Goal: Task Accomplishment & Management: Complete application form

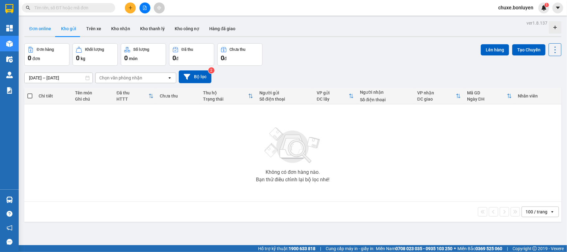
click at [36, 28] on button "Đơn online" at bounding box center [40, 28] width 32 height 15
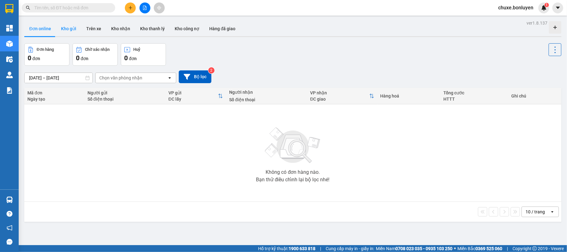
click at [70, 29] on button "Kho gửi" at bounding box center [68, 28] width 25 height 15
type input "[DATE] – [DATE]"
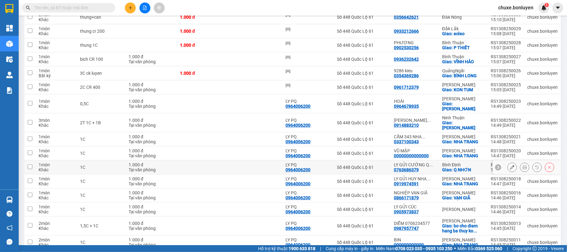
scroll to position [319, 0]
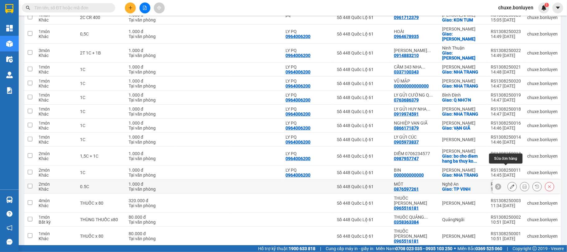
click at [510, 184] on icon at bounding box center [512, 186] width 4 height 4
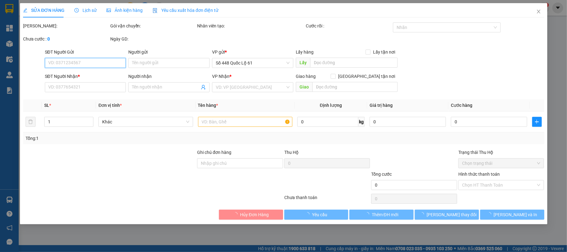
type input "0876597261"
type input "MÓT"
checkbox input "true"
type input "TP VINH"
type input "1.000"
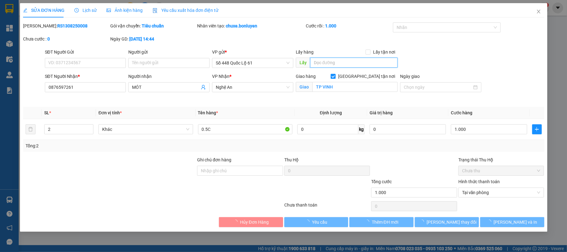
click at [337, 60] on input "text" at bounding box center [354, 63] width 88 height 10
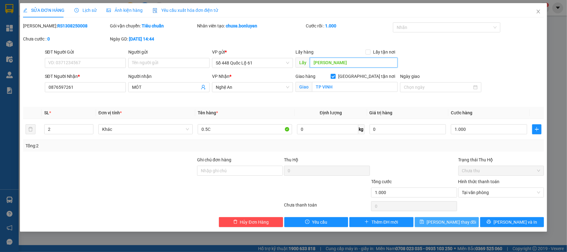
type input "[PERSON_NAME]"
click at [424, 223] on icon "save" at bounding box center [422, 222] width 4 height 4
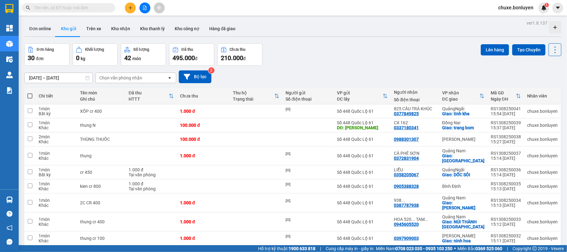
click at [129, 8] on icon "plus" at bounding box center [130, 8] width 4 height 4
click at [155, 21] on div "Tạo đơn hàng" at bounding box center [154, 23] width 27 height 7
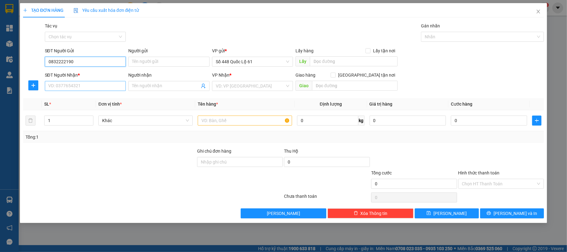
type input "0832222190"
click at [50, 84] on input "SĐT Người Nhận *" at bounding box center [85, 86] width 81 height 10
type input "0345728555"
click at [222, 87] on input "search" at bounding box center [250, 85] width 69 height 9
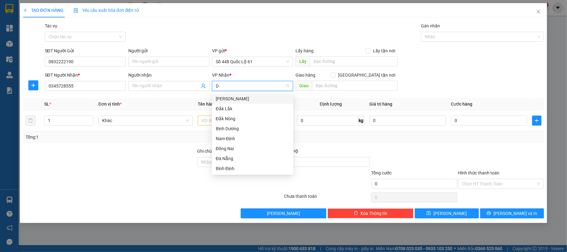
type input "D"
type input "Đ"
click at [226, 158] on div "Đà Nẵng" at bounding box center [253, 158] width 74 height 7
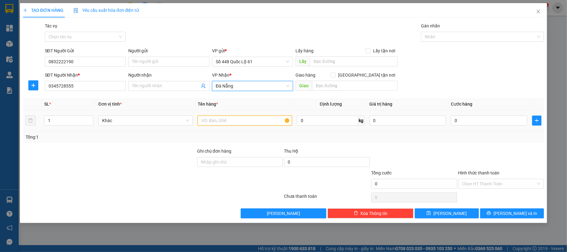
click at [237, 118] on input "text" at bounding box center [245, 121] width 94 height 10
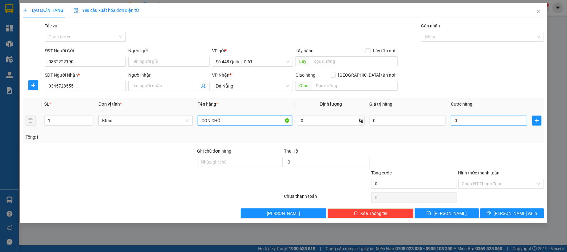
type input "CON CHÓ"
click at [463, 120] on input "0" at bounding box center [489, 121] width 76 height 10
type input "30"
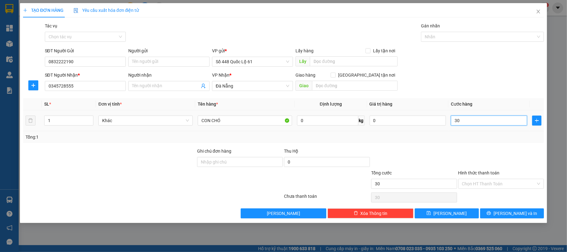
type input "300"
click at [437, 174] on div "Tổng cước" at bounding box center [414, 174] width 86 height 9
type input "300.000"
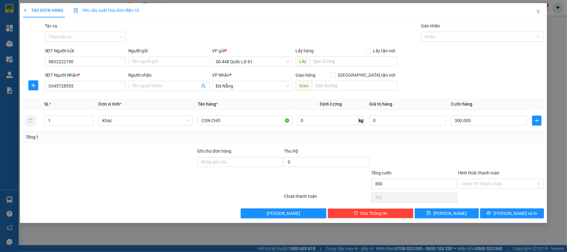
type input "300.000"
click at [499, 217] on button "[PERSON_NAME] và In" at bounding box center [512, 213] width 64 height 10
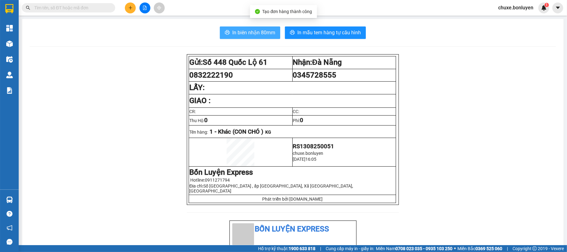
click at [232, 35] on span "In biên nhận 80mm" at bounding box center [253, 33] width 43 height 8
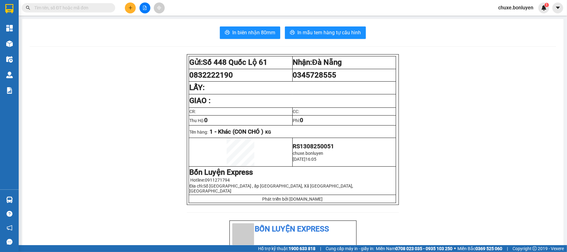
click at [122, 11] on div at bounding box center [145, 7] width 47 height 11
click at [127, 10] on button at bounding box center [130, 7] width 11 height 11
click at [140, 19] on div "Tạo đơn hàng" at bounding box center [152, 23] width 47 height 12
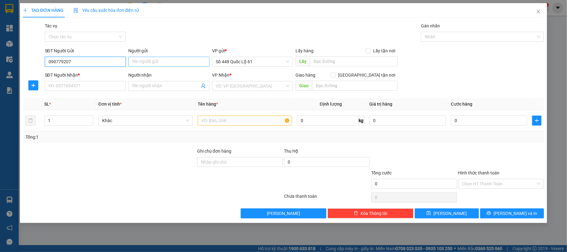
type input "0907792078"
click at [107, 79] on div "0907792078" at bounding box center [85, 74] width 81 height 10
type input "CẦN THƠ"
type input "000000000000"
type input "MAI"
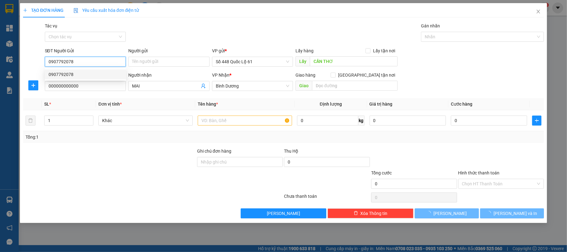
type input "1.000"
type input "0907792078"
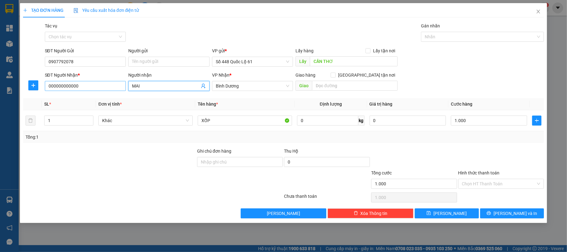
drag, startPoint x: 118, startPoint y: 88, endPoint x: 110, endPoint y: 88, distance: 8.2
click at [104, 88] on div "SĐT Người Nhận * 000000000000 Người nhận MAI VP Nhận * Bình Dương Giao hàng Gia…" at bounding box center [295, 83] width 502 height 22
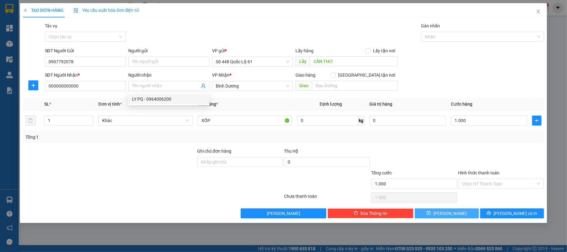
click at [462, 211] on button "[PERSON_NAME]" at bounding box center [447, 213] width 64 height 10
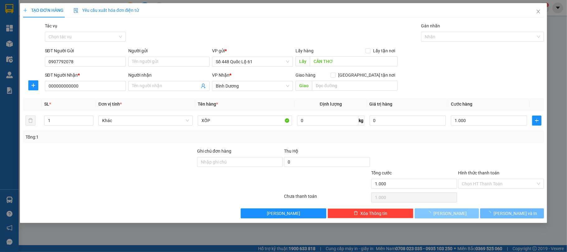
type input "0"
